Goal: Task Accomplishment & Management: Manage account settings

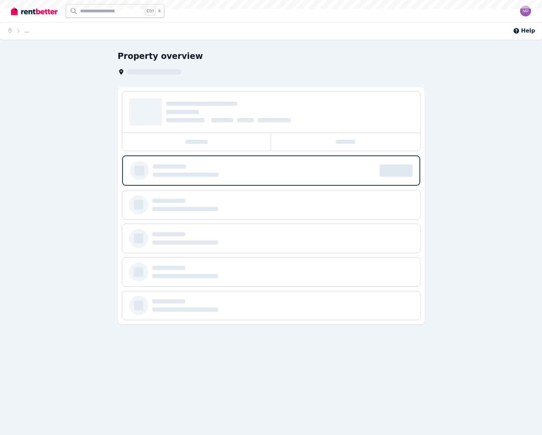
click at [515, 11] on div "Open main menu Ctrl k Open user menu" at bounding box center [271, 11] width 520 height 22
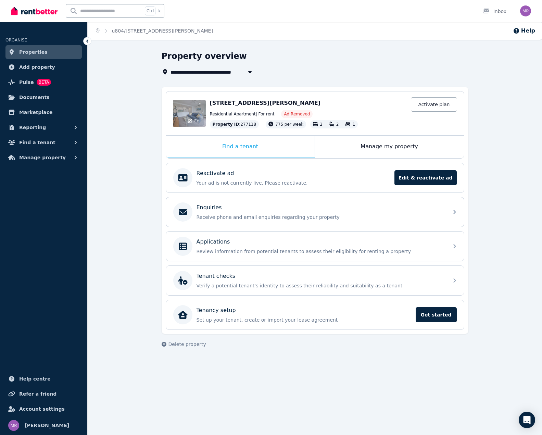
click at [185, 109] on div "Edit" at bounding box center [189, 113] width 33 height 27
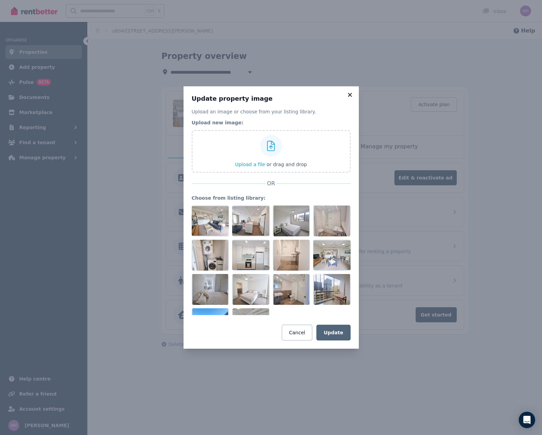
click at [349, 94] on icon at bounding box center [350, 95] width 4 height 4
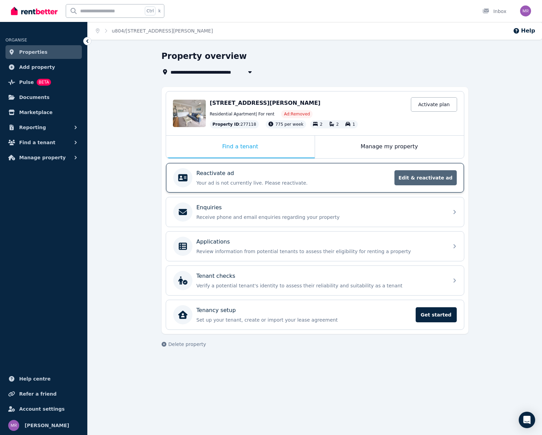
click at [424, 177] on span "Edit & reactivate ad" at bounding box center [425, 177] width 62 height 15
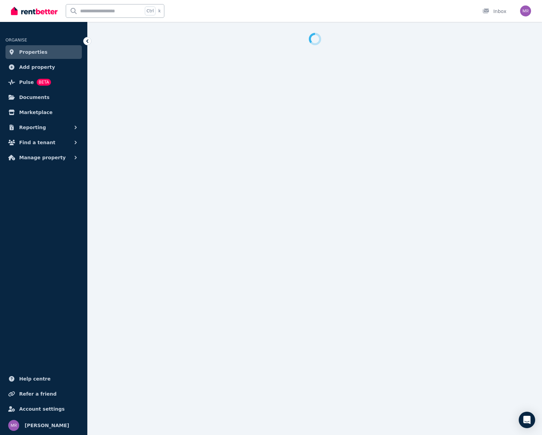
select select "**********"
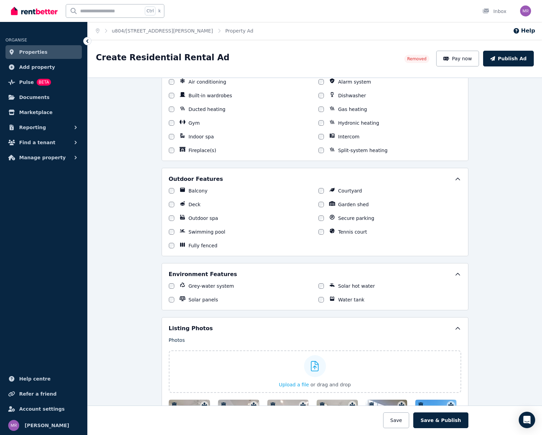
scroll to position [719, 0]
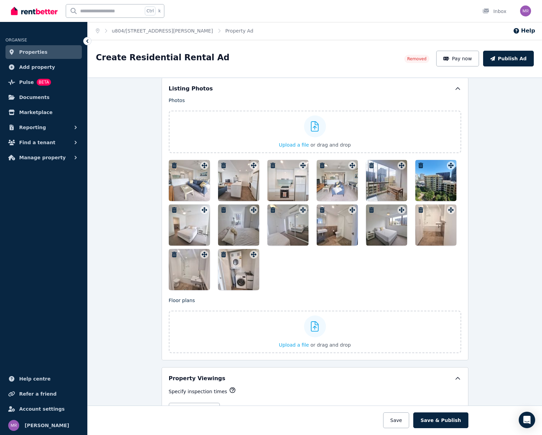
click at [239, 183] on div at bounding box center [238, 180] width 41 height 41
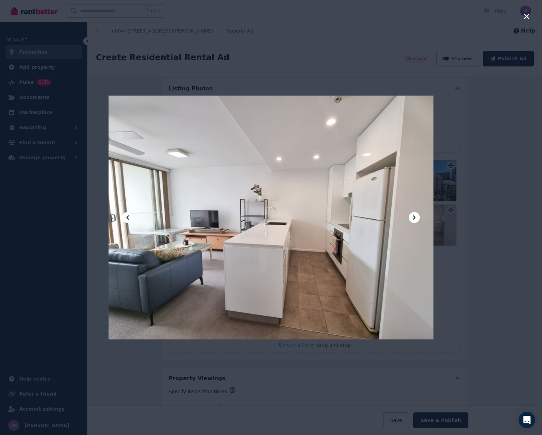
click at [414, 221] on icon at bounding box center [414, 217] width 8 height 8
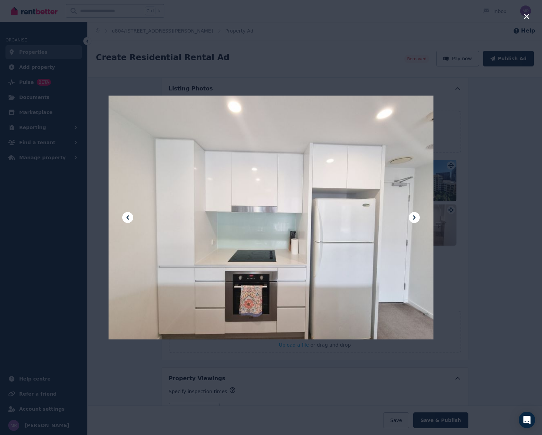
click at [414, 221] on icon at bounding box center [414, 217] width 8 height 8
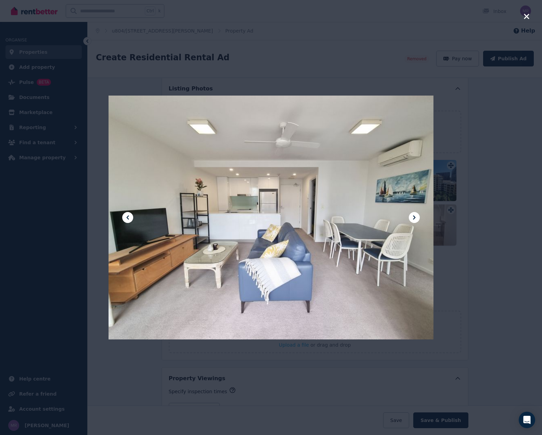
click at [414, 221] on icon at bounding box center [414, 217] width 8 height 8
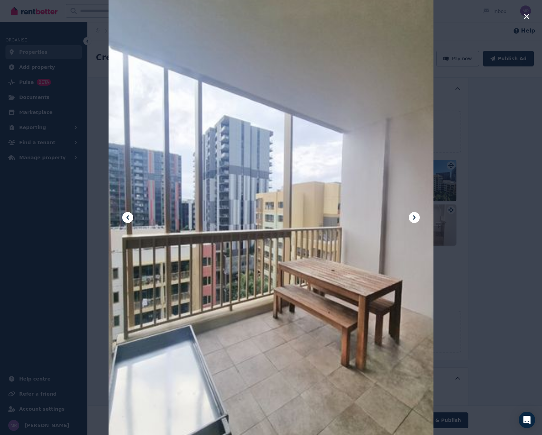
click at [414, 221] on icon at bounding box center [414, 217] width 8 height 8
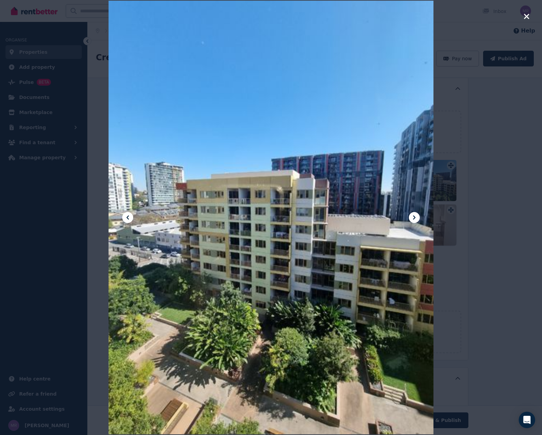
click at [527, 17] on icon "button" at bounding box center [526, 16] width 5 height 5
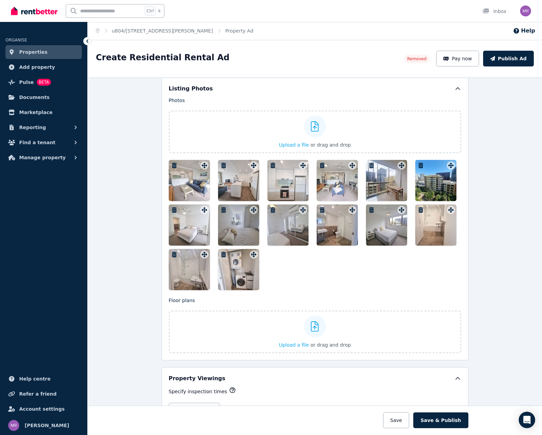
click at [286, 186] on div at bounding box center [287, 180] width 41 height 41
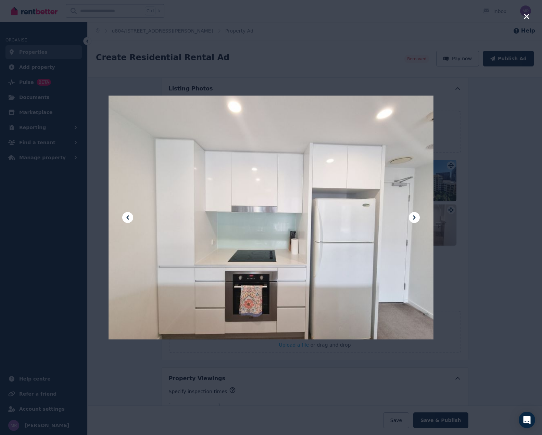
click at [527, 18] on icon "button" at bounding box center [527, 16] width 6 height 8
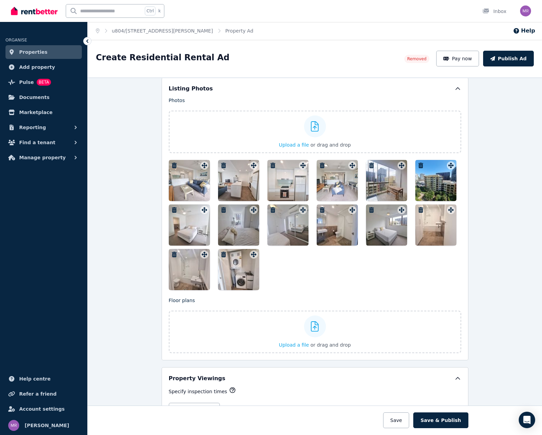
click at [242, 183] on div at bounding box center [238, 180] width 41 height 41
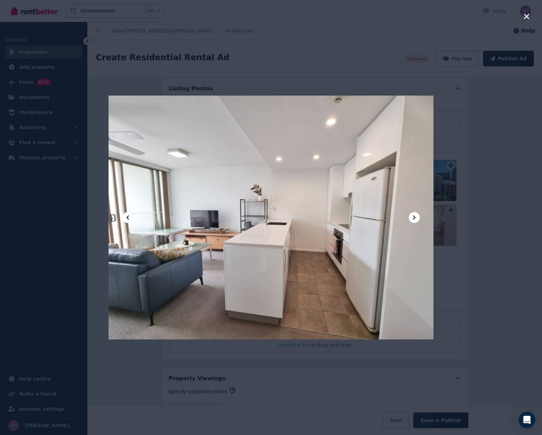
click at [525, 18] on icon "button" at bounding box center [526, 16] width 5 height 5
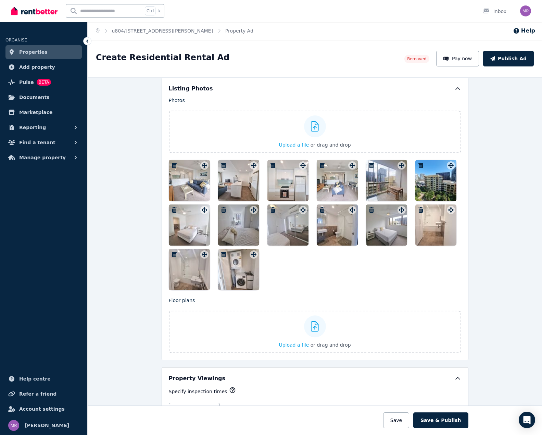
click at [339, 187] on div at bounding box center [337, 180] width 41 height 41
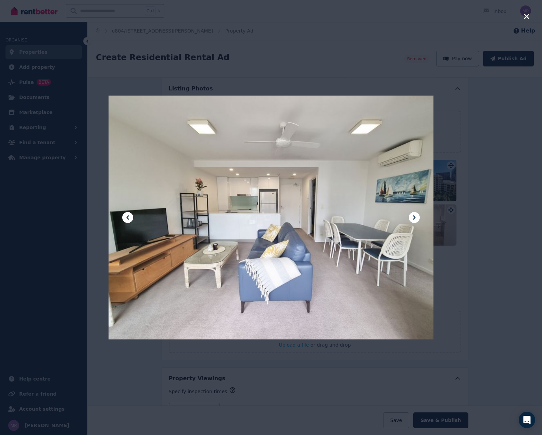
click at [528, 17] on icon "button" at bounding box center [527, 16] width 6 height 8
